Goal: Contribute content: Add original content to the website for others to see

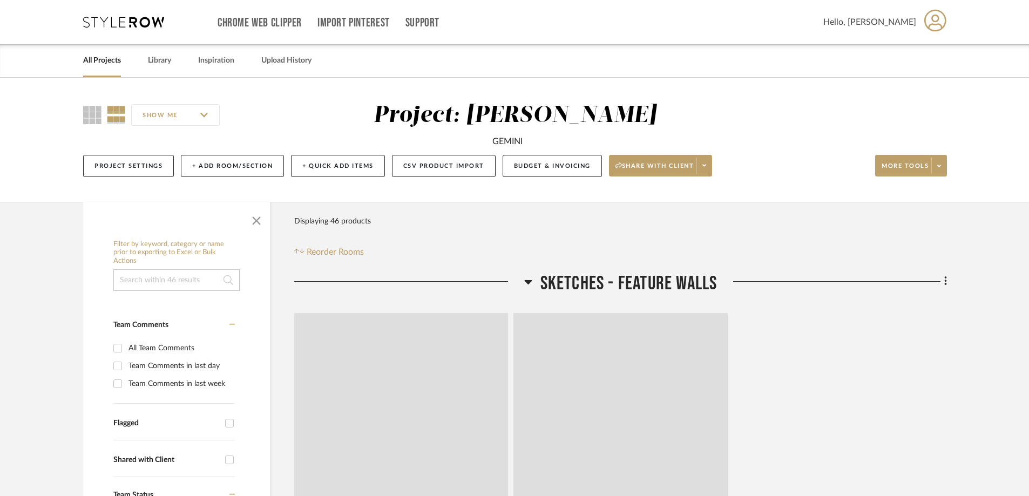
click at [94, 57] on link "All Projects" at bounding box center [102, 60] width 38 height 15
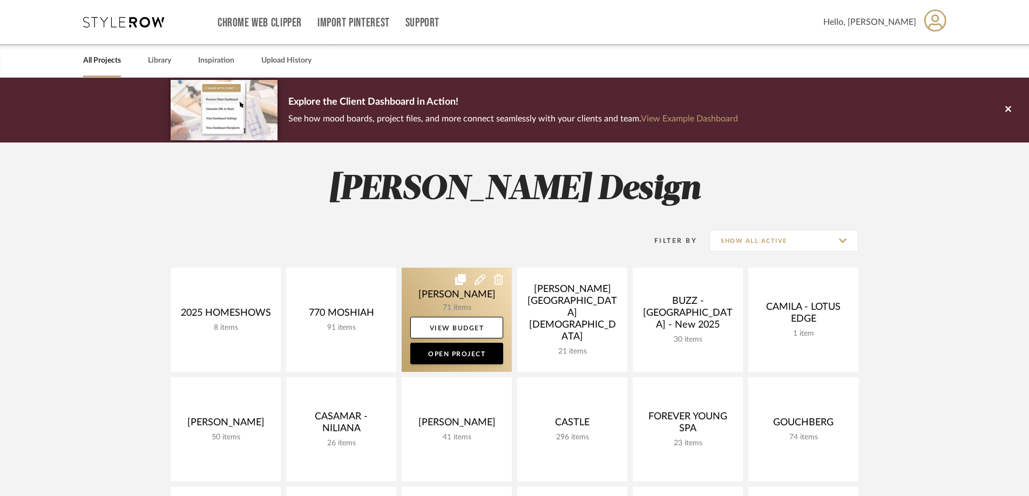
click at [466, 295] on link at bounding box center [457, 320] width 110 height 104
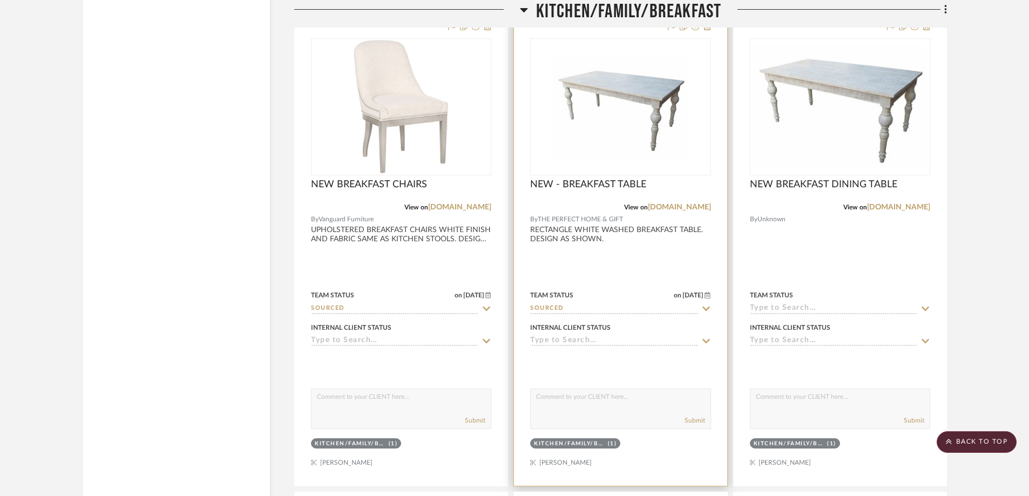
scroll to position [2213, 0]
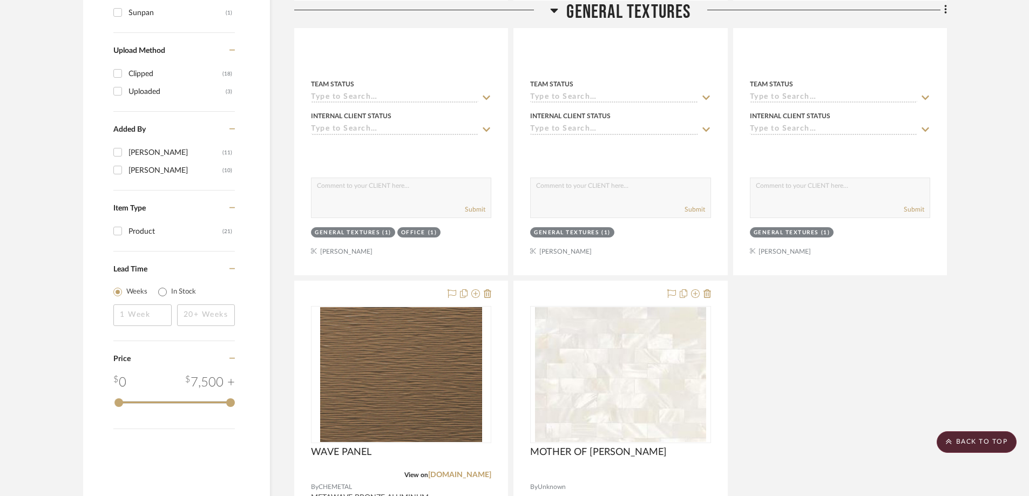
scroll to position [1134, 0]
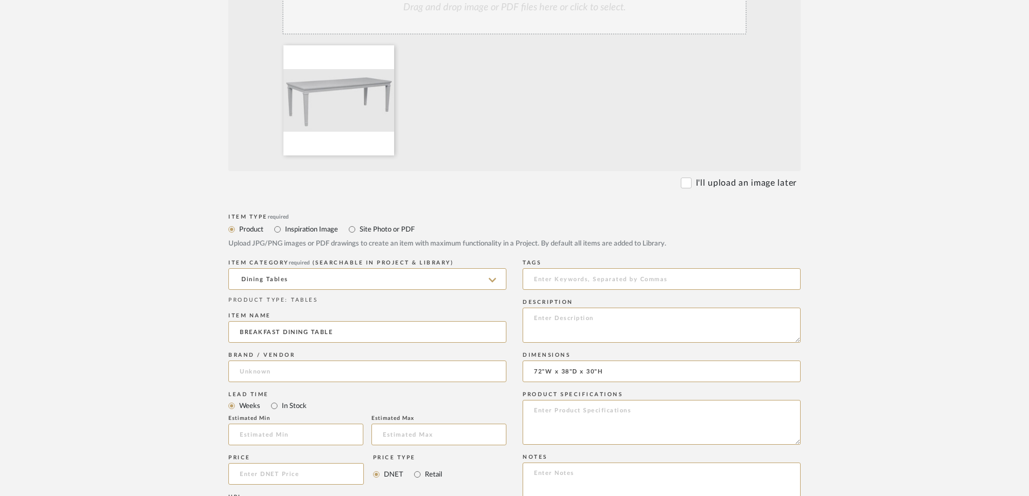
scroll to position [432, 0]
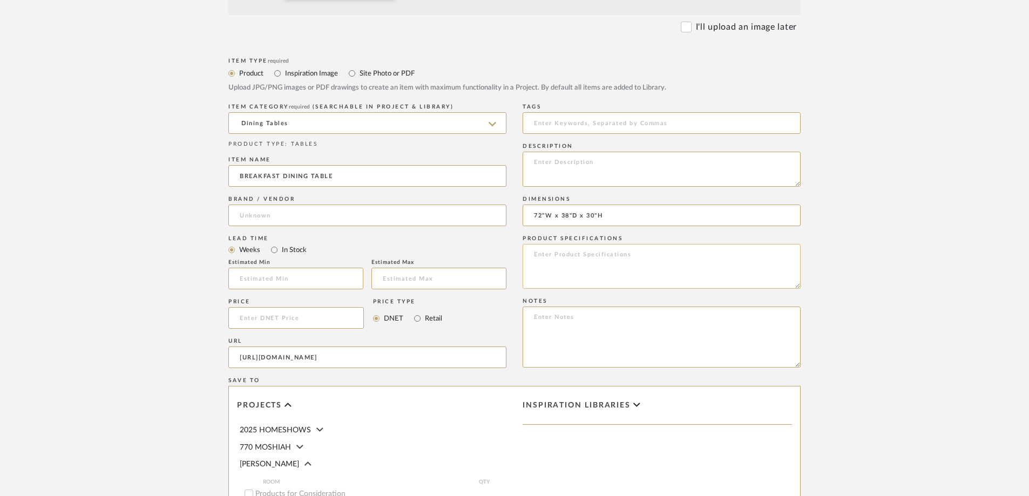
click at [554, 266] on textarea at bounding box center [662, 266] width 278 height 45
type textarea "g"
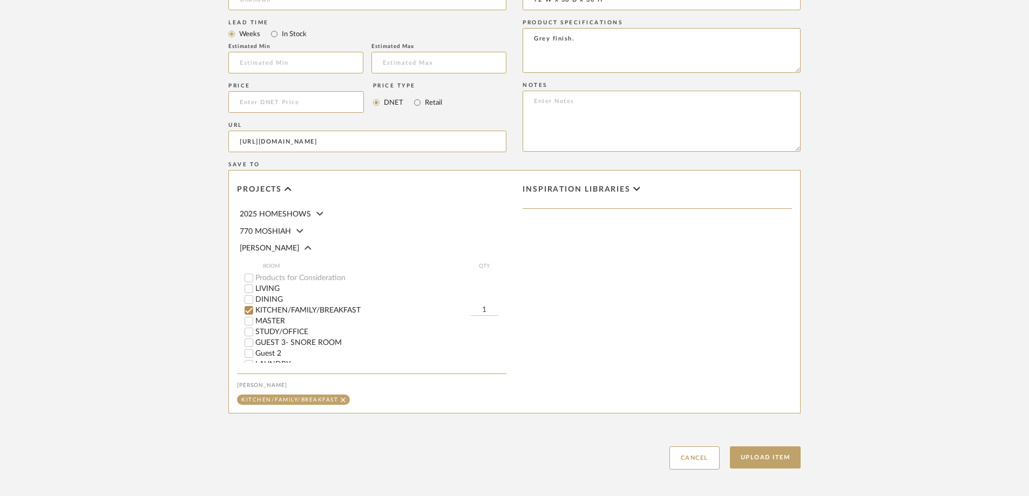
scroll to position [698, 0]
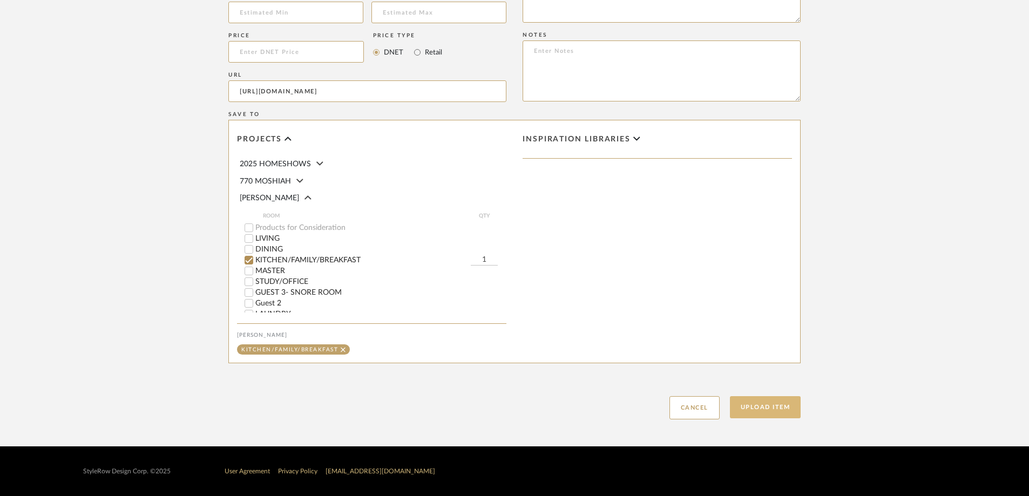
type textarea "Grey finish."
click at [760, 404] on button "Upload Item" at bounding box center [765, 407] width 71 height 22
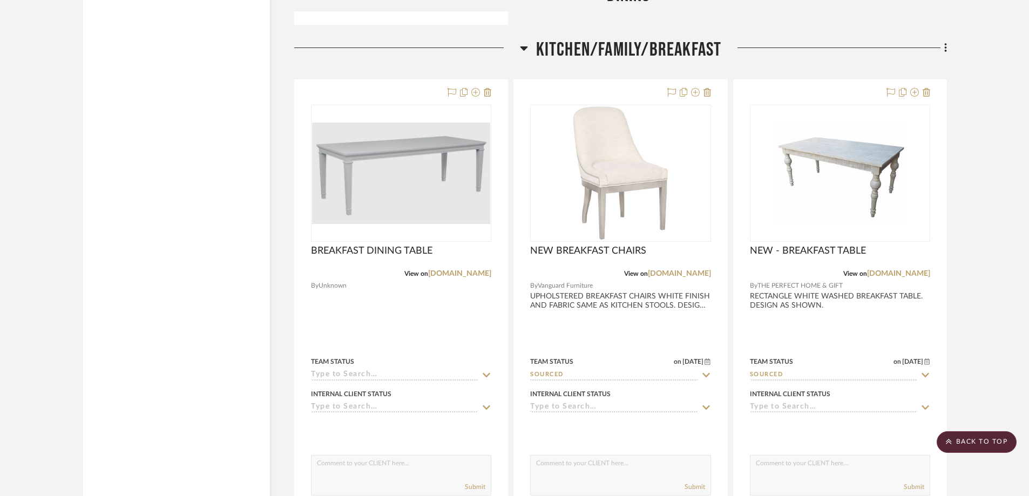
scroll to position [2263, 0]
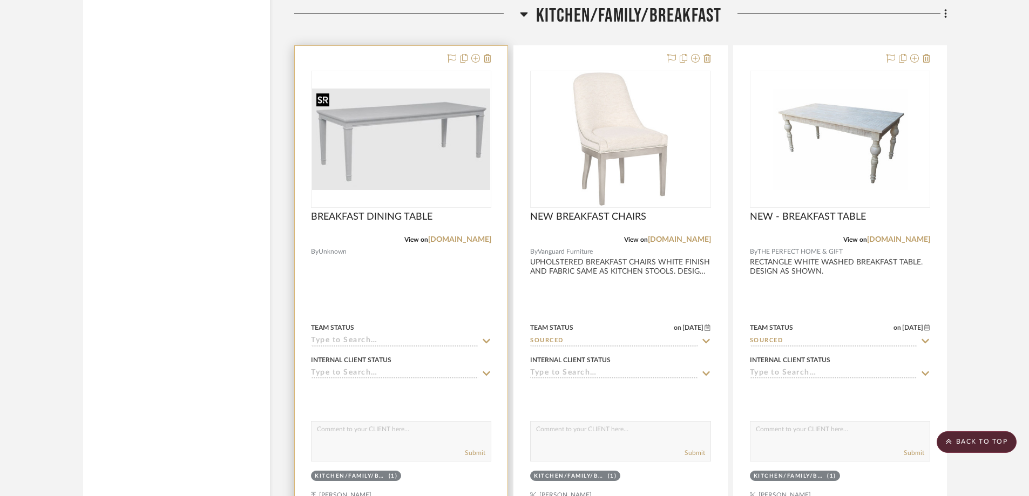
click at [410, 129] on img "0" at bounding box center [401, 139] width 178 height 101
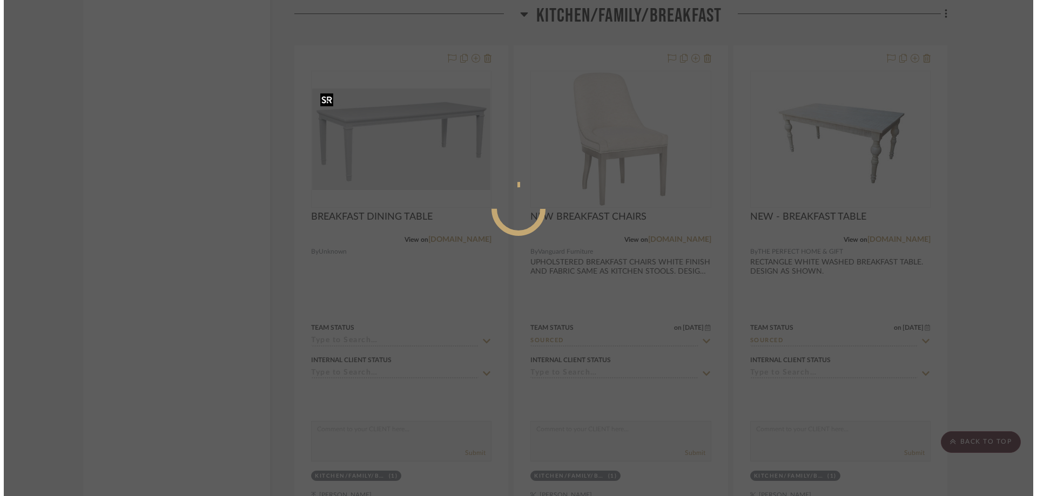
scroll to position [0, 0]
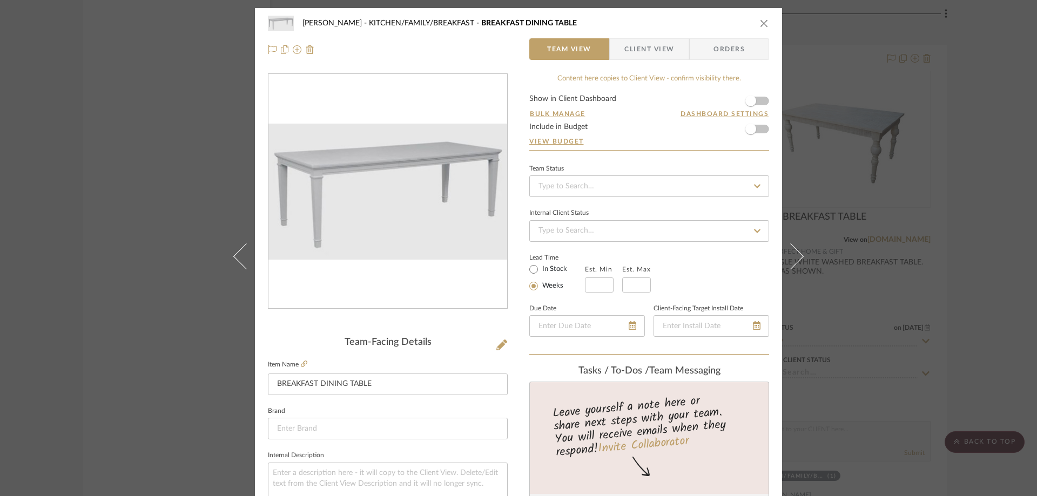
click at [666, 45] on span "Client View" at bounding box center [649, 49] width 50 height 22
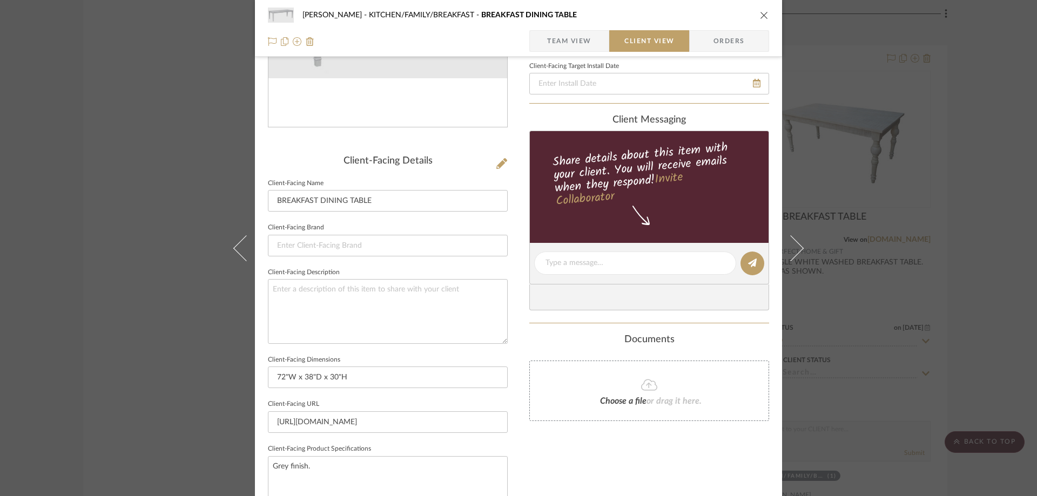
scroll to position [270, 0]
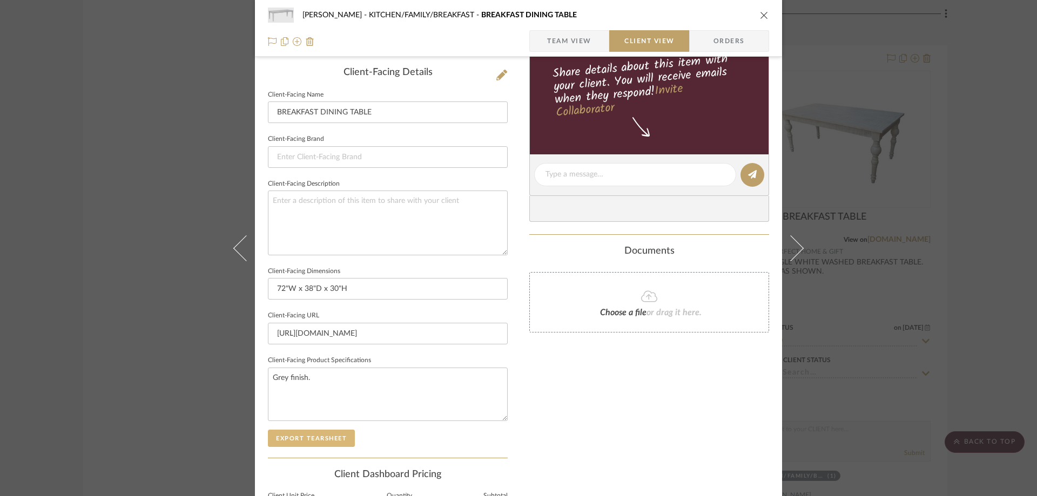
click at [317, 436] on button "Export Tearsheet" at bounding box center [311, 438] width 87 height 17
